Goal: Download file/media

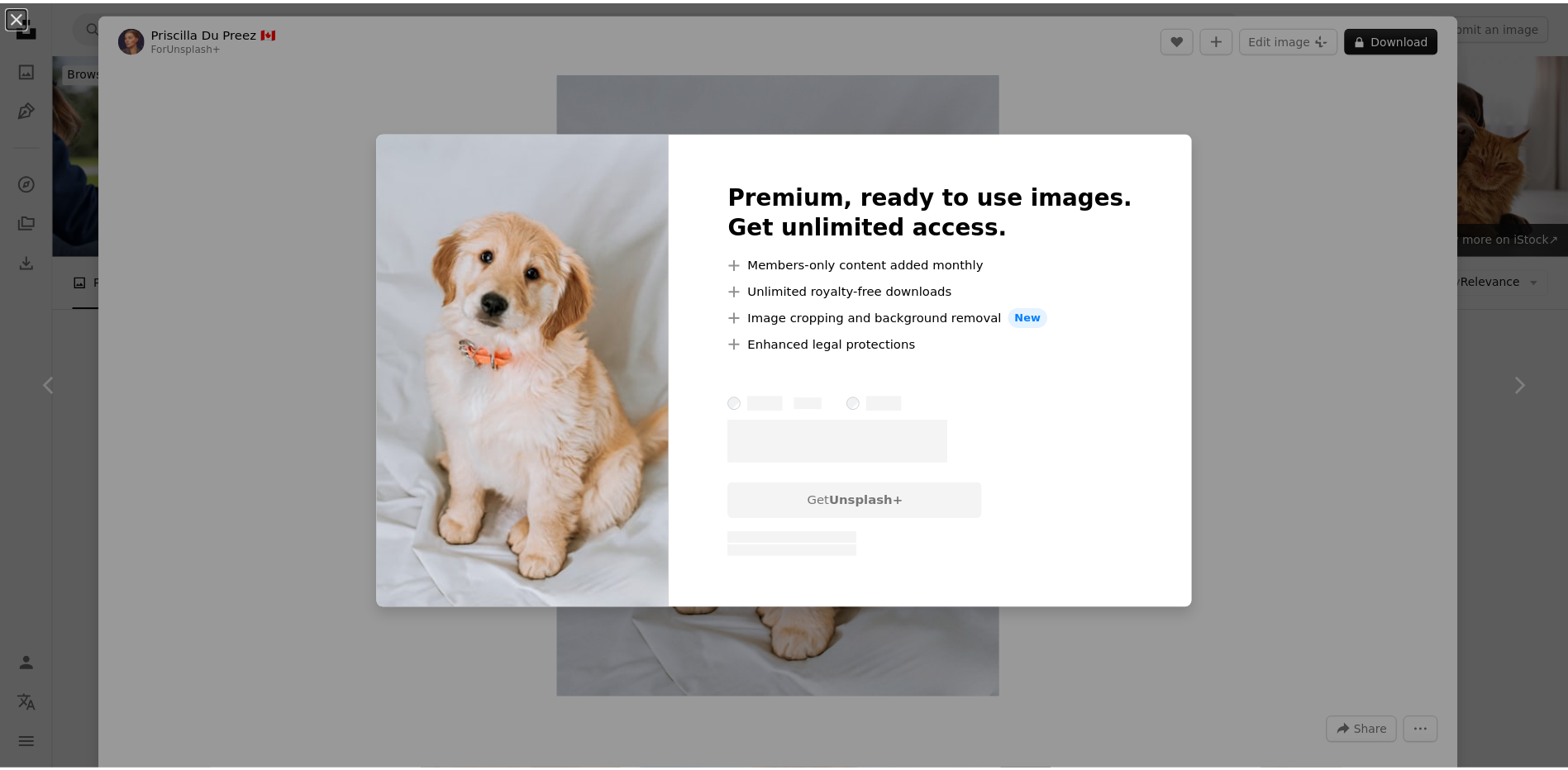
scroll to position [819, 0]
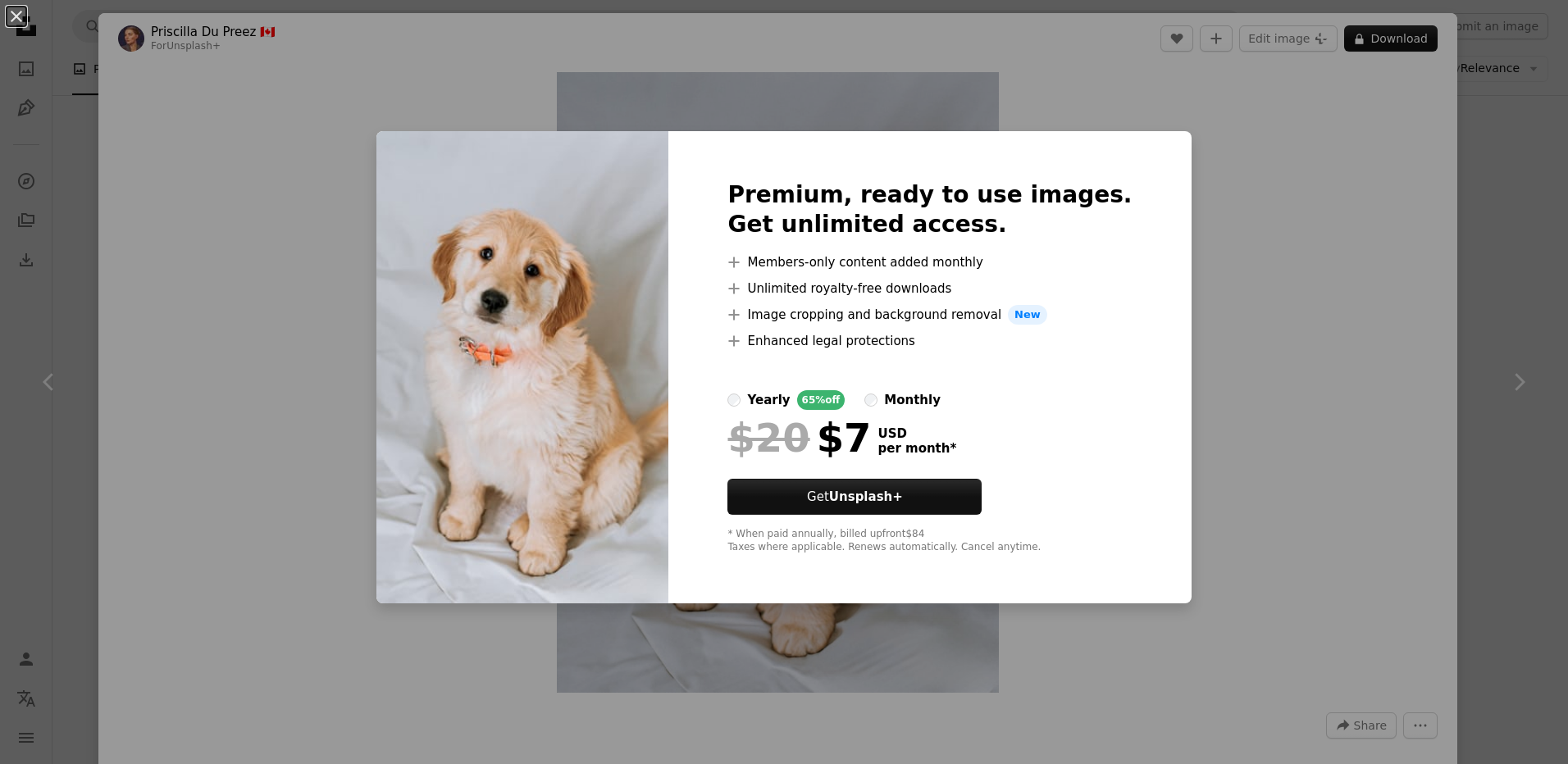
click at [343, 127] on div "An X shape Premium, ready to use images. Get unlimited access. A plus sign Memb…" at bounding box center [784, 382] width 1568 height 764
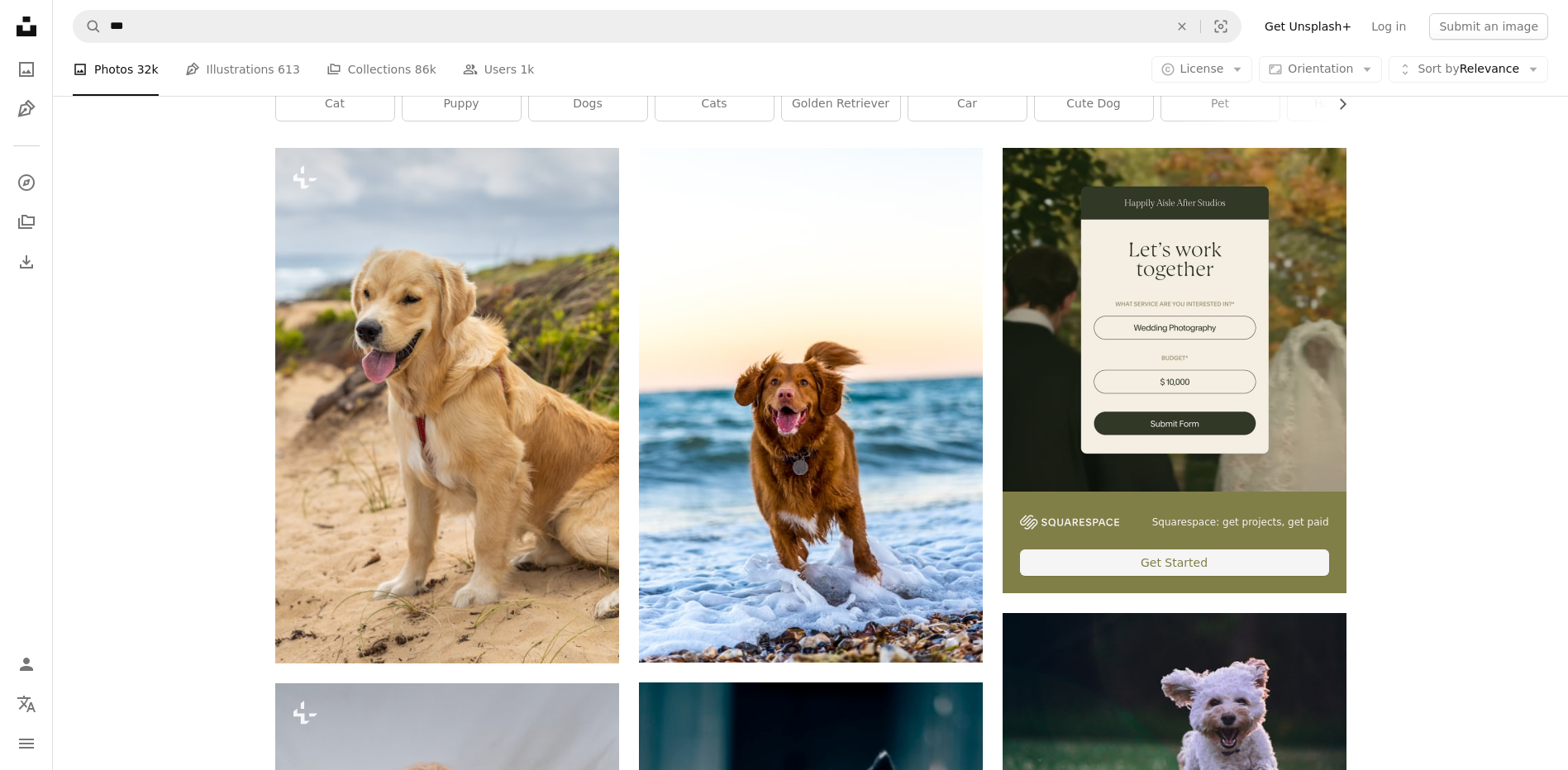
scroll to position [288, 0]
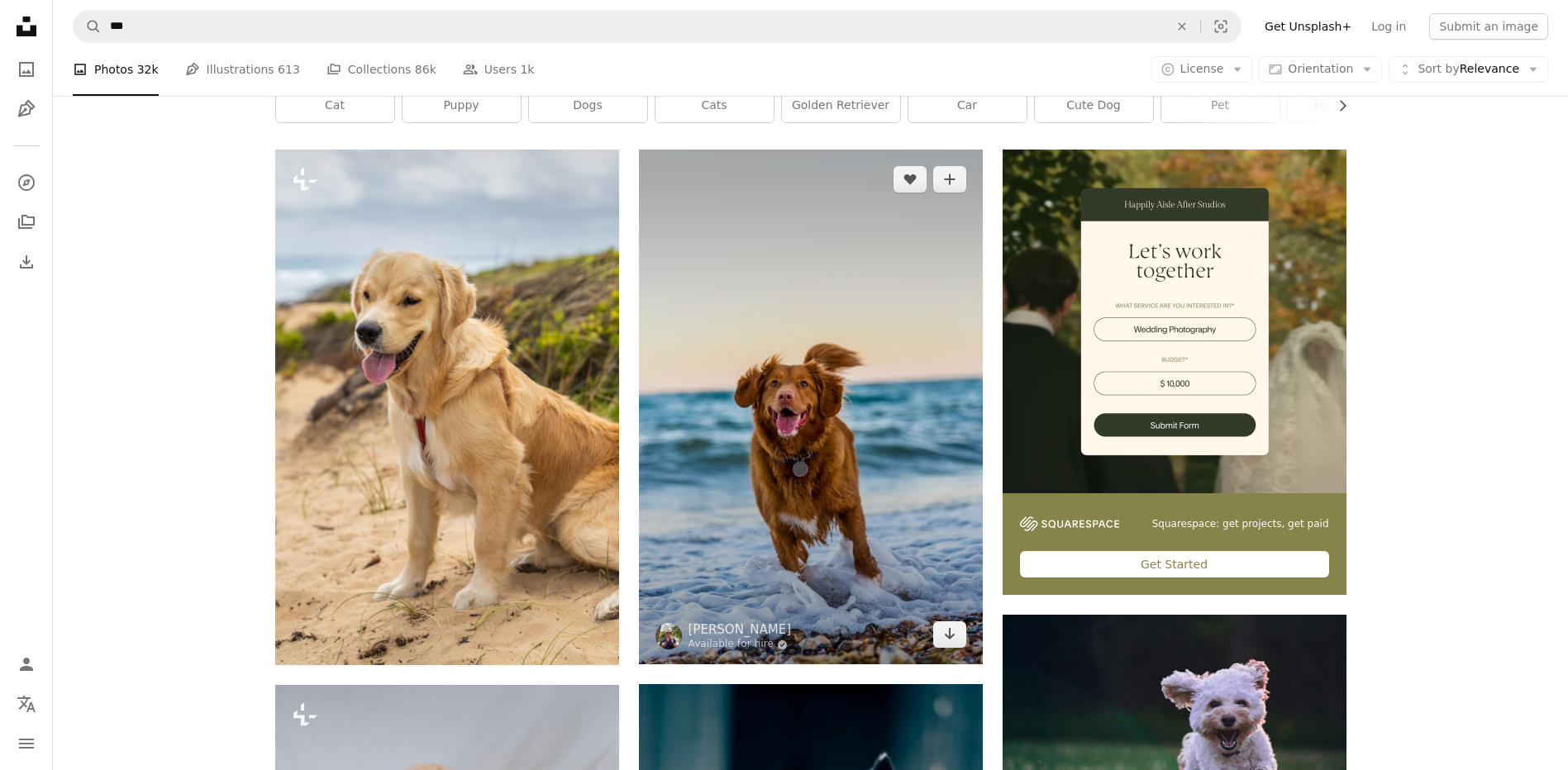
click at [848, 448] on img at bounding box center [810, 406] width 344 height 515
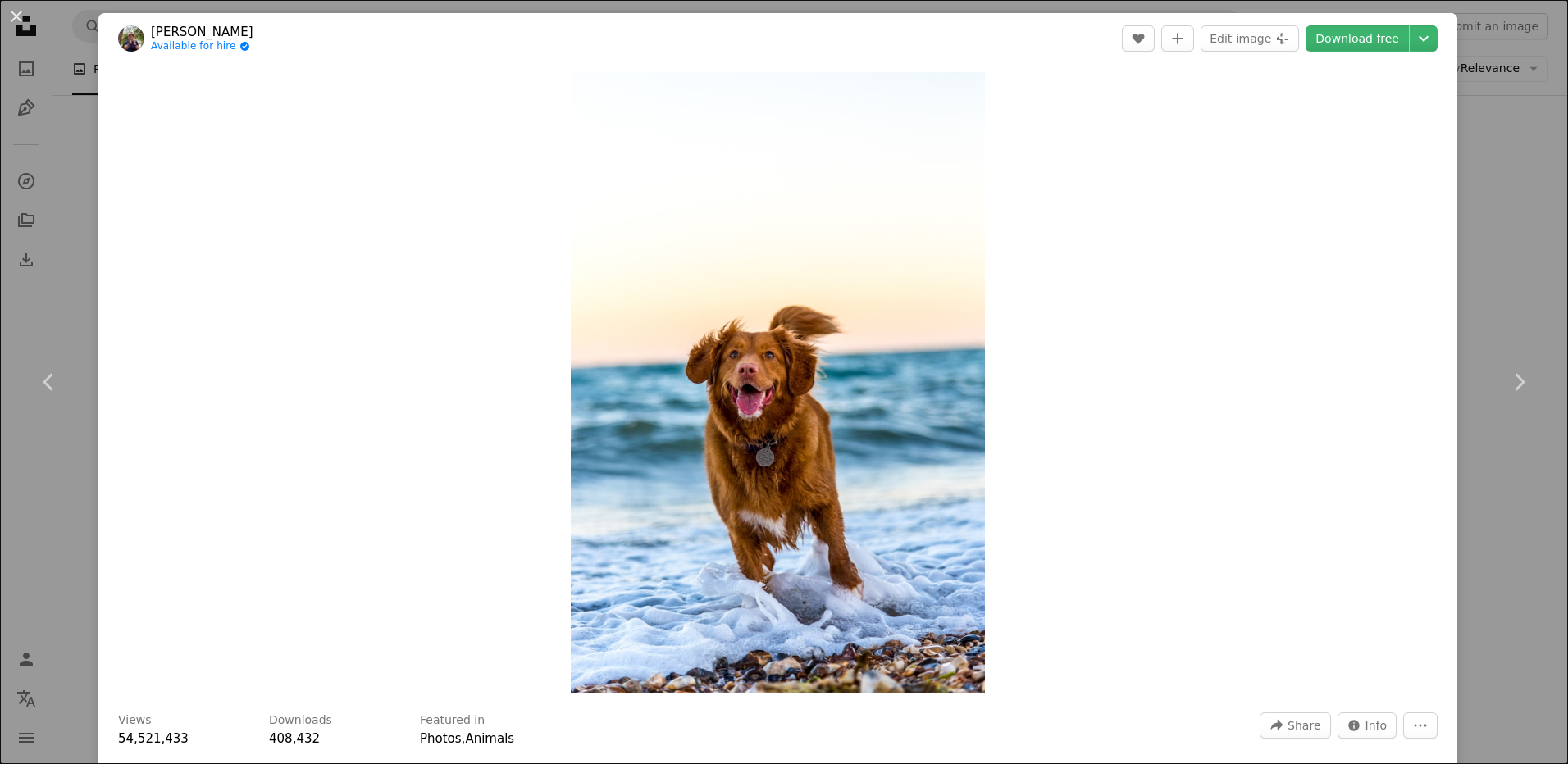
click at [88, 154] on div "An X shape Chevron left Chevron right [PERSON_NAME] Available for hire A checkm…" at bounding box center [784, 382] width 1568 height 764
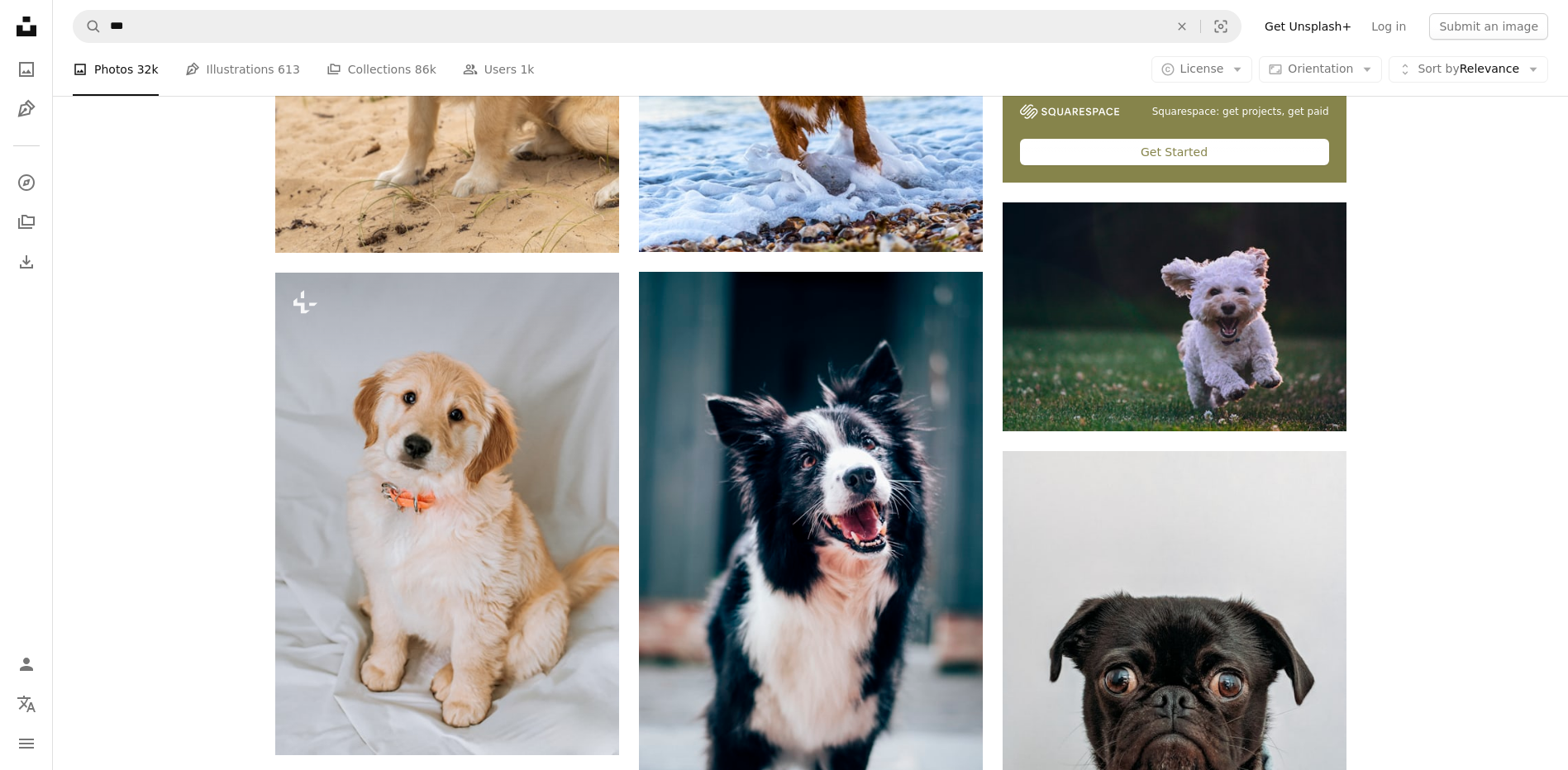
scroll to position [708, 0]
